Goal: Task Accomplishment & Management: Complete application form

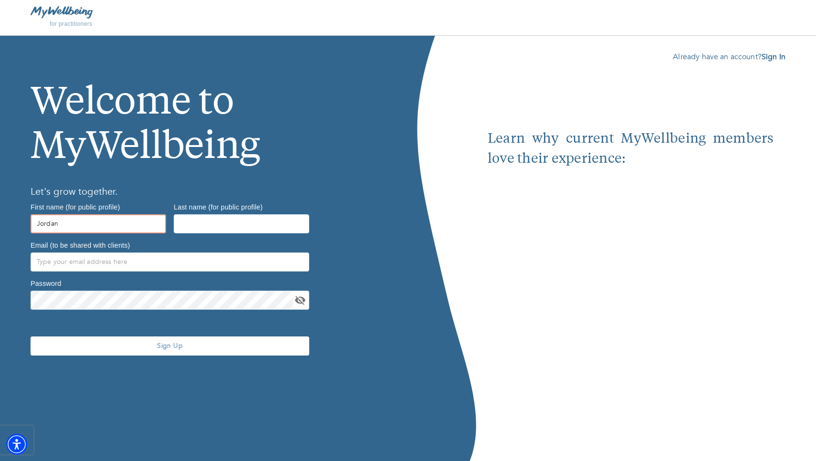
type input "Jordan"
type input "[PERSON_NAME]"
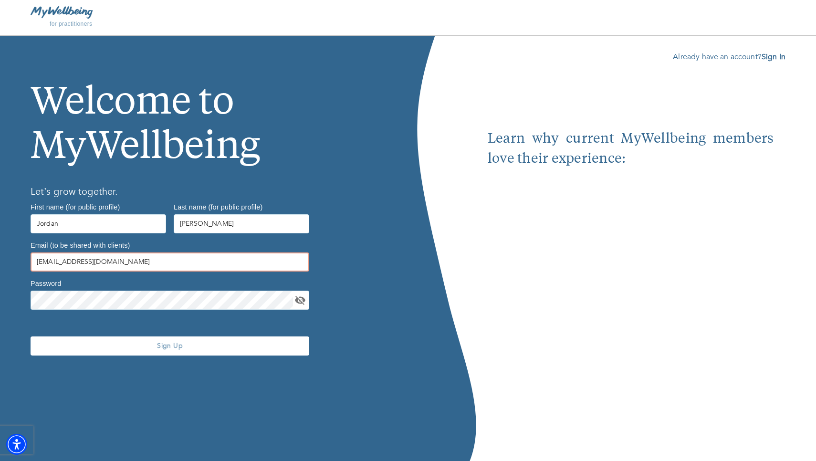
type input "[EMAIL_ADDRESS][DOMAIN_NAME]"
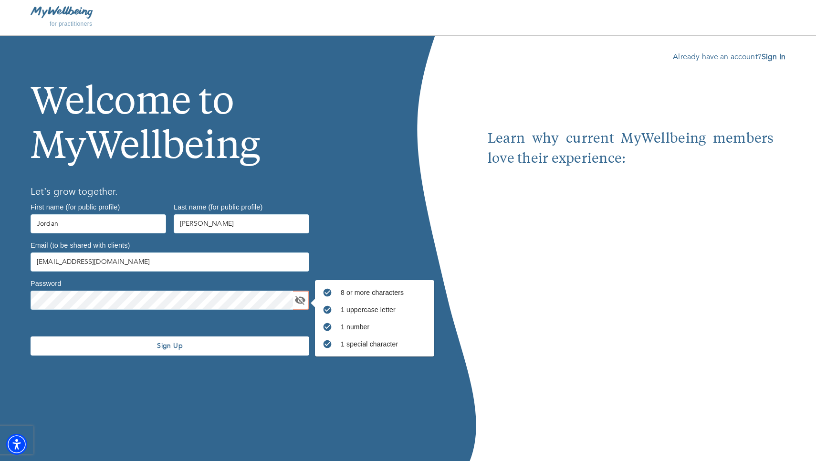
click at [158, 343] on span "Sign Up" at bounding box center [169, 345] width 271 height 9
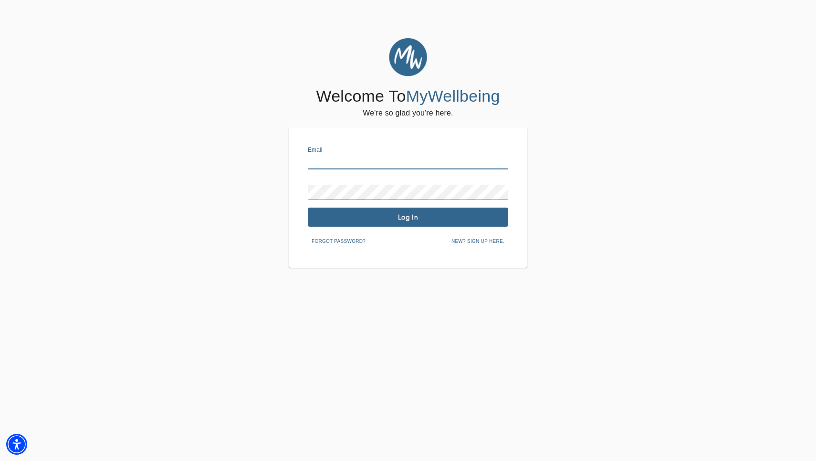
type input "[EMAIL_ADDRESS][DOMAIN_NAME]"
click at [381, 213] on span "Log In" at bounding box center [407, 217] width 193 height 9
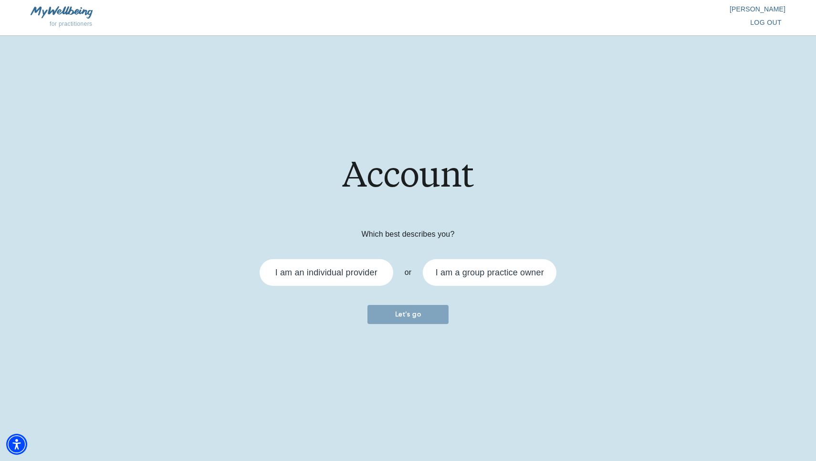
click at [325, 280] on div "I am an individual provider" at bounding box center [327, 272] width 134 height 27
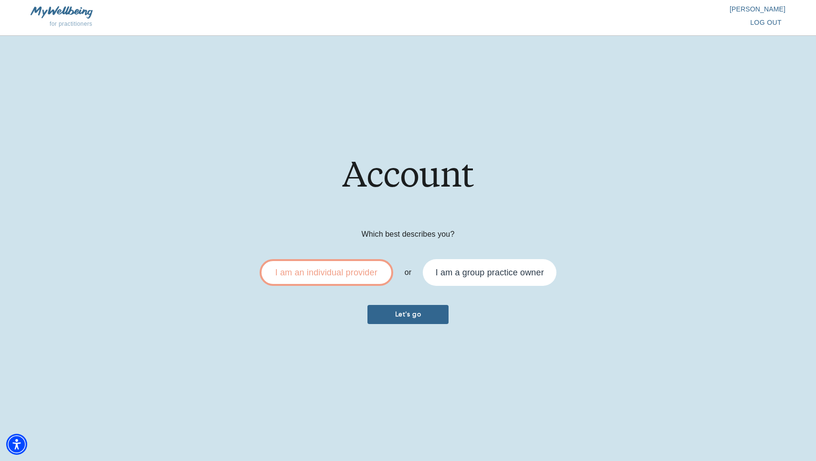
click at [394, 312] on span "Let's go" at bounding box center [407, 314] width 73 height 9
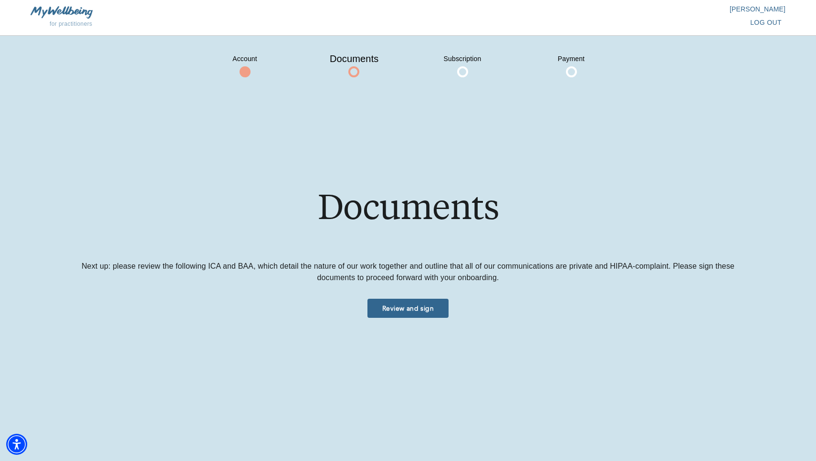
click at [396, 311] on span "Review and sign" at bounding box center [407, 308] width 73 height 9
